Goal: Browse casually

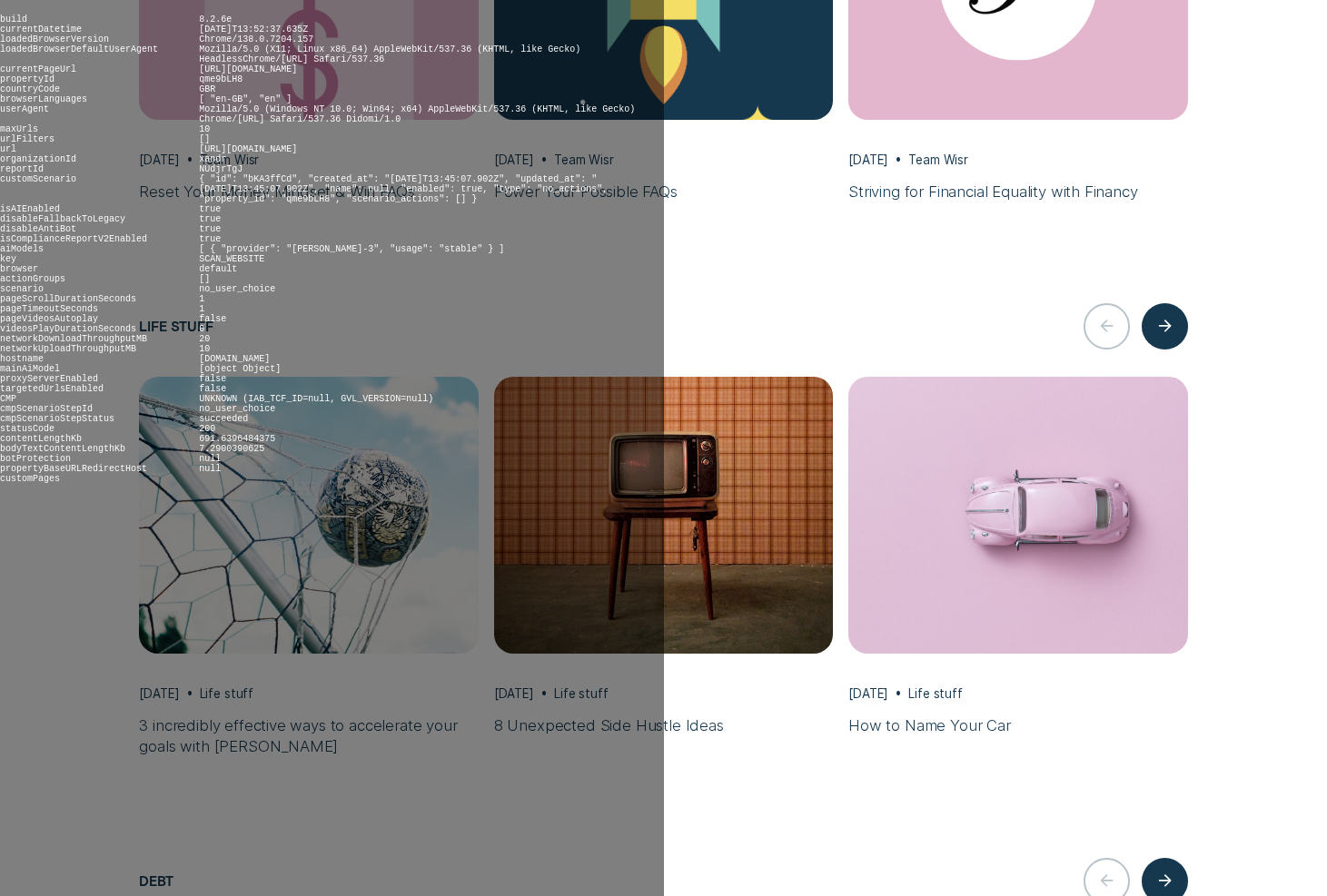
scroll to position [7076, 0]
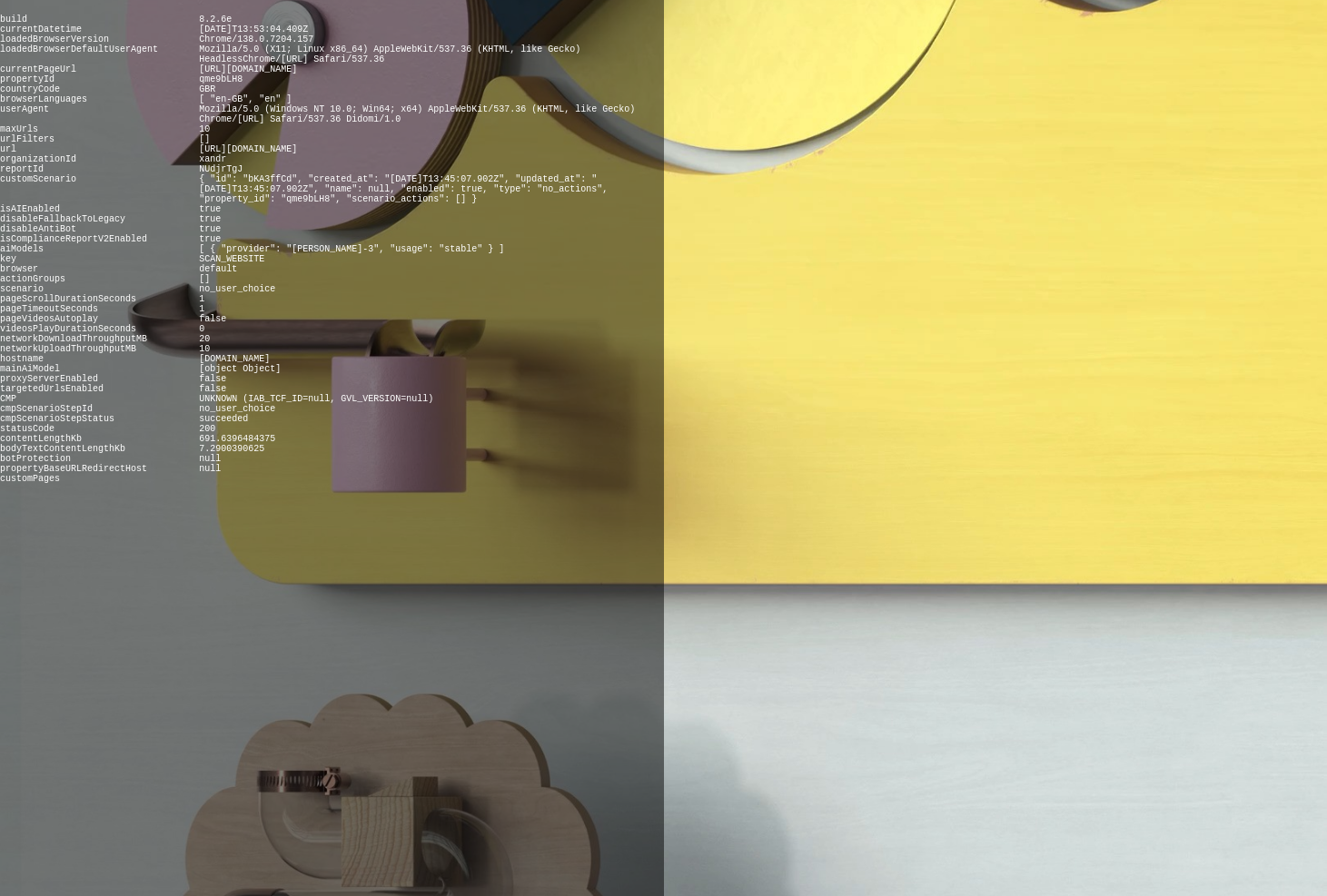
scroll to position [6114, 0]
